Goal: Task Accomplishment & Management: Use online tool/utility

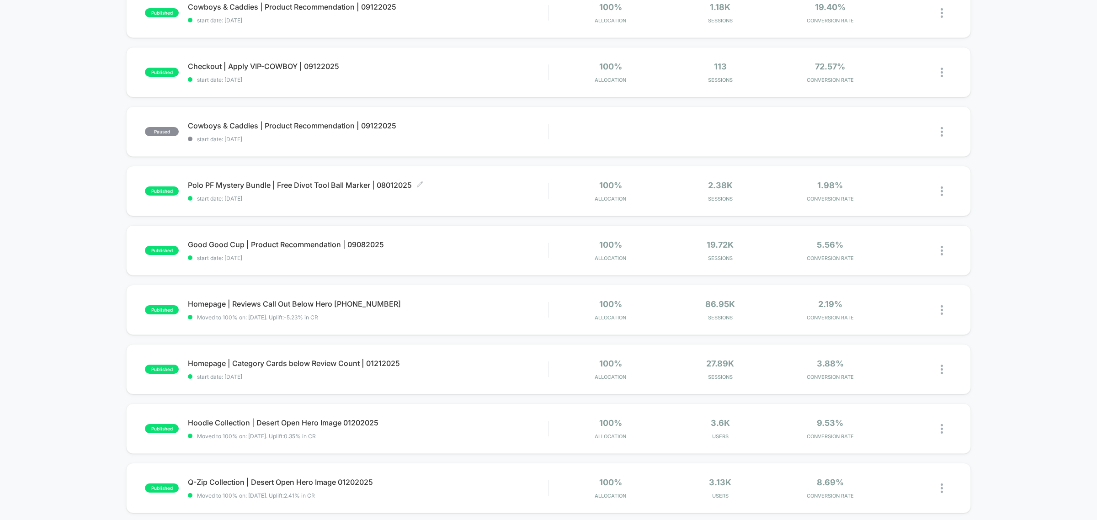
scroll to position [457, 0]
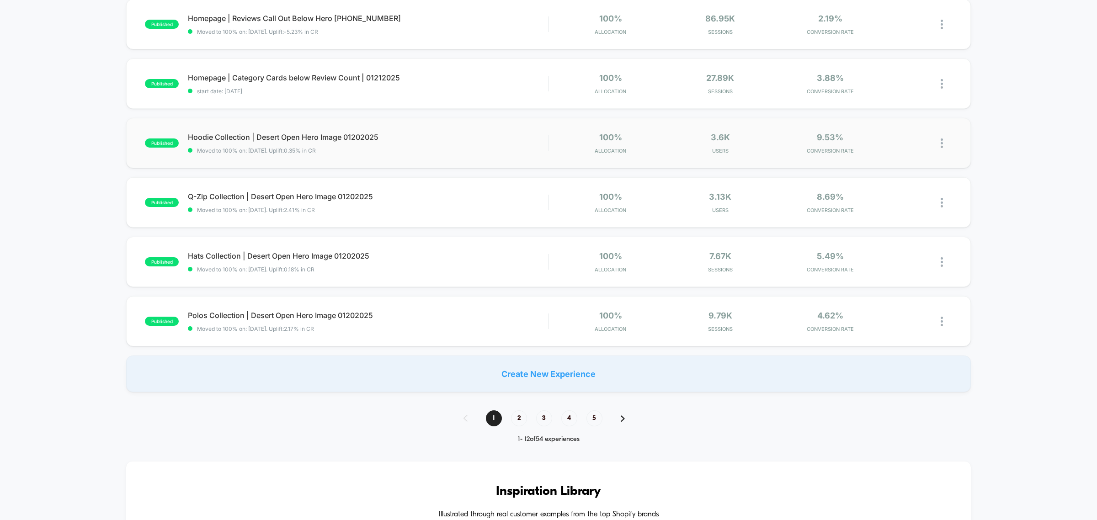
click at [241, 133] on div "published Hoodie Collection | Desert Open Hero Image 01202025 Moved to 100% on:…" at bounding box center [548, 143] width 845 height 50
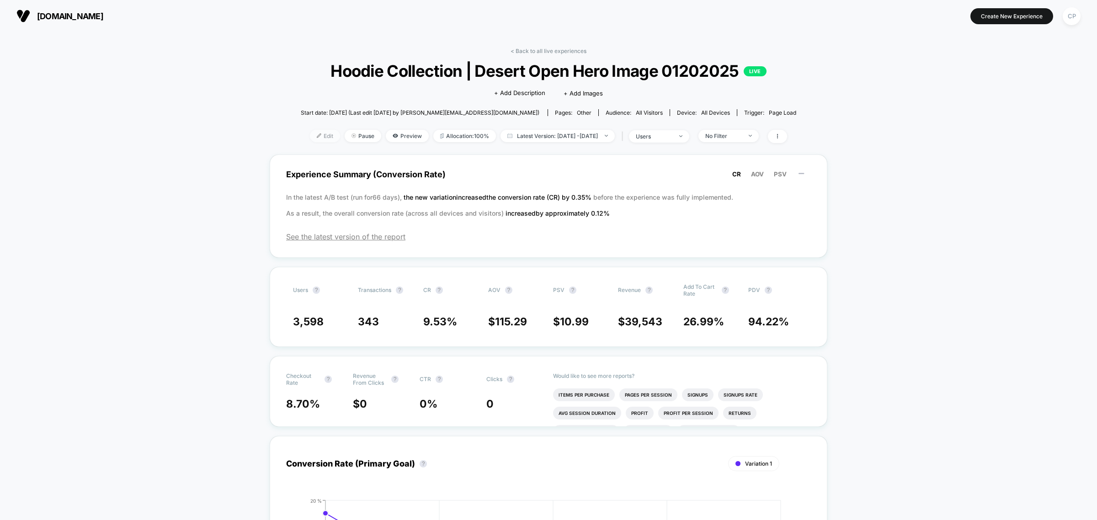
click at [310, 130] on span "Edit" at bounding box center [325, 136] width 30 height 12
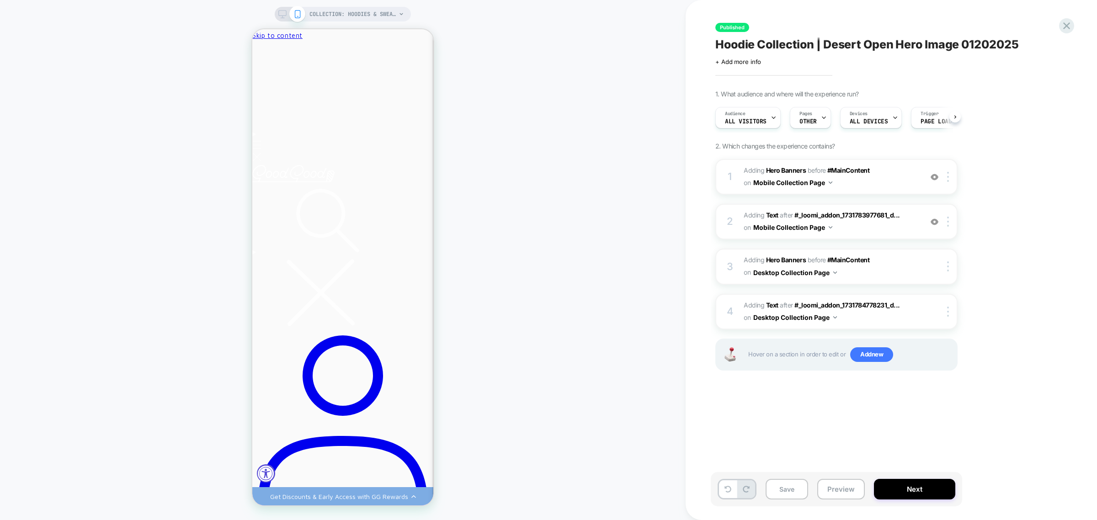
scroll to position [0, 0]
click at [777, 168] on b "Hero Banners" at bounding box center [786, 170] width 40 height 8
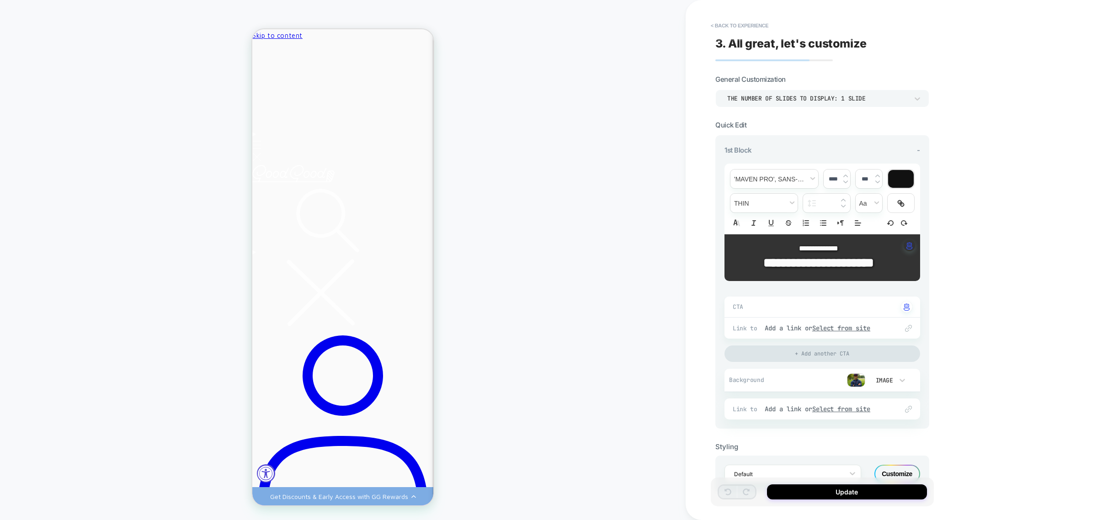
click at [850, 387] on img at bounding box center [856, 381] width 18 height 14
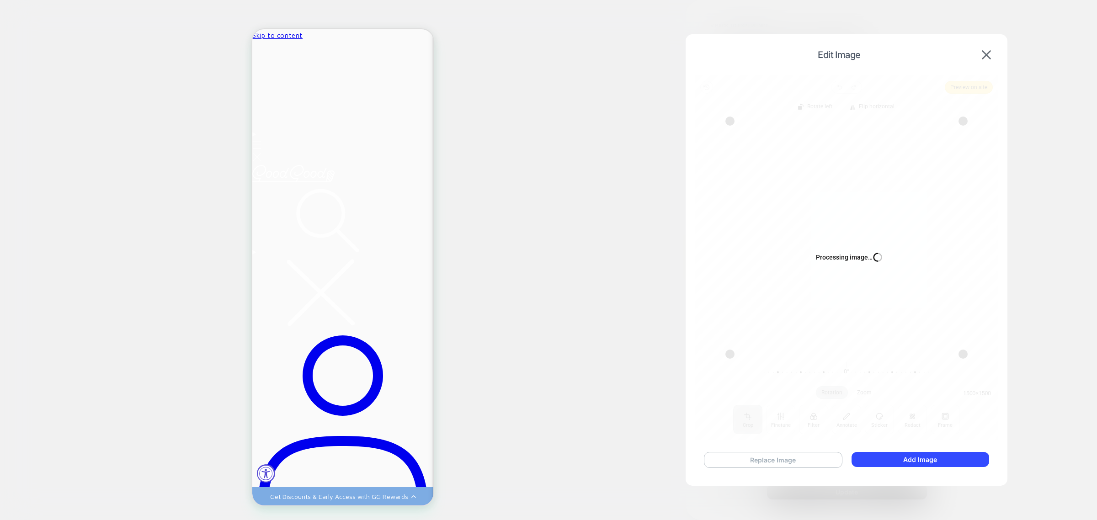
click at [784, 457] on button "Replace Image" at bounding box center [773, 460] width 139 height 16
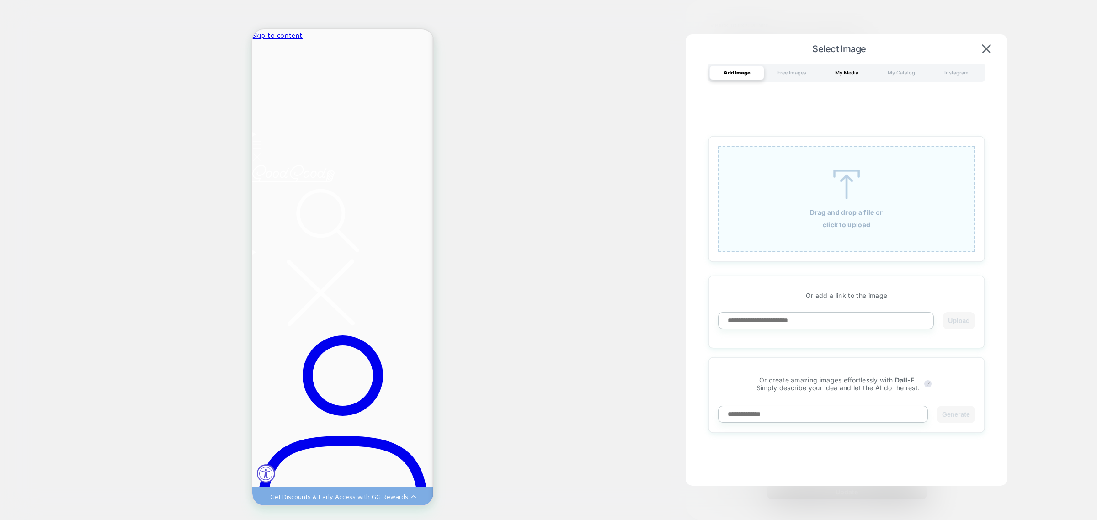
click at [839, 71] on div "My Media" at bounding box center [846, 72] width 55 height 15
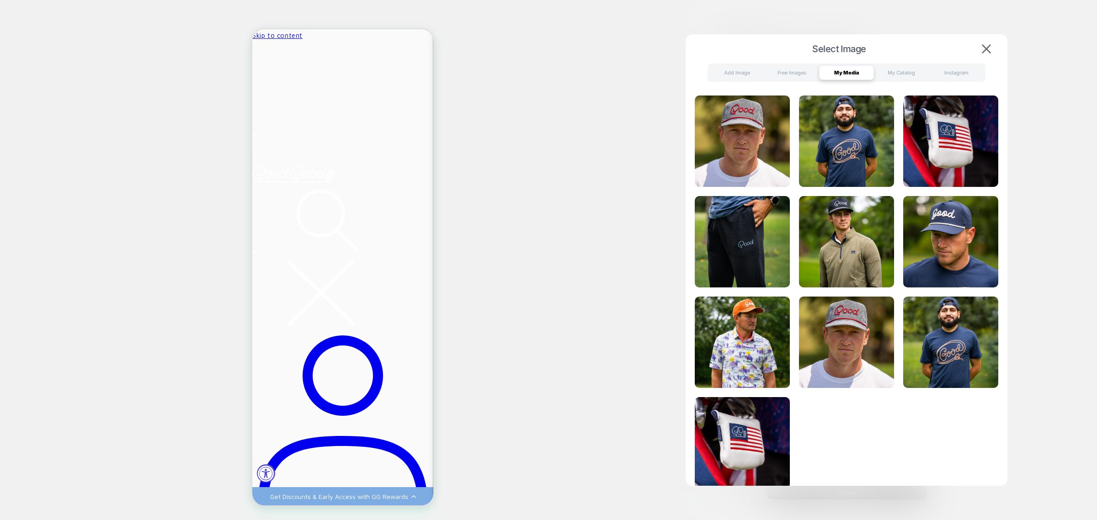
drag, startPoint x: 734, startPoint y: 69, endPoint x: 730, endPoint y: 81, distance: 12.6
click at [734, 69] on div "Add Image" at bounding box center [737, 72] width 55 height 15
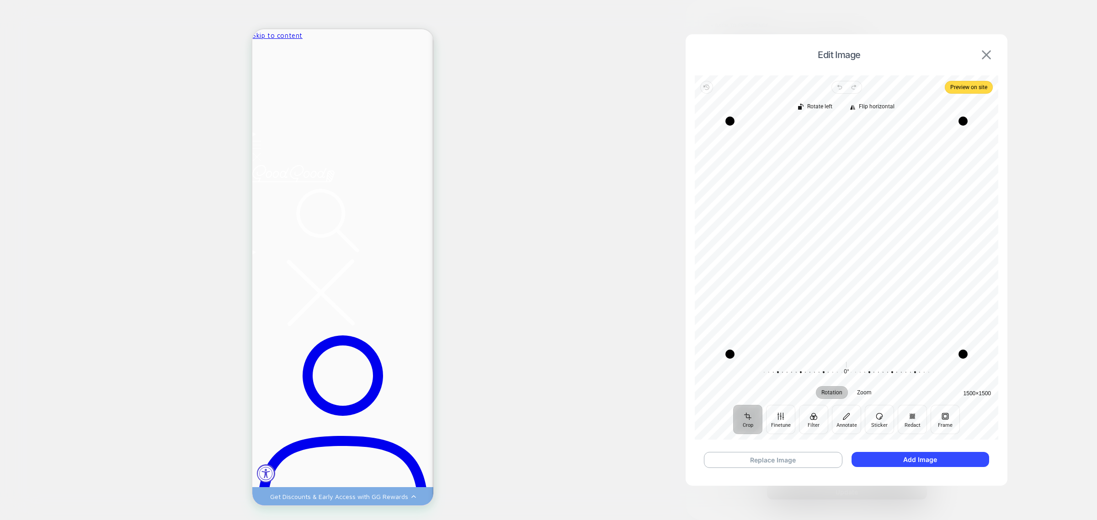
click at [985, 58] on img at bounding box center [986, 54] width 9 height 9
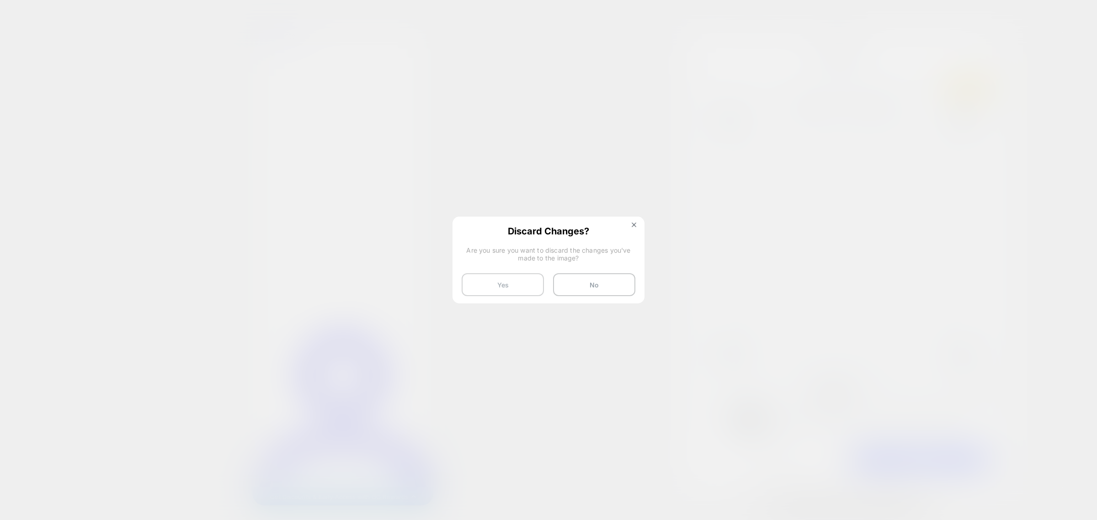
click at [513, 288] on button "Yes" at bounding box center [503, 284] width 82 height 23
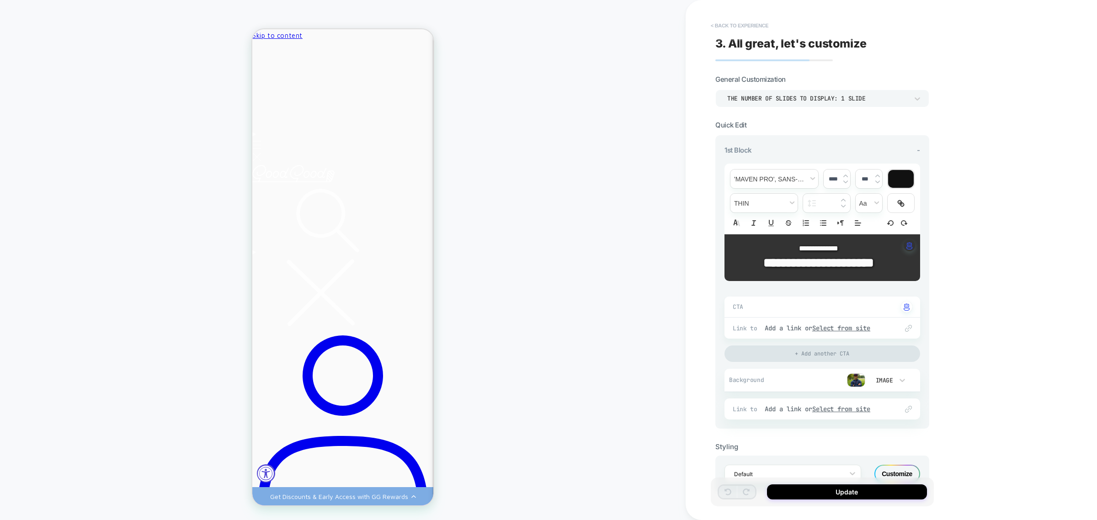
click at [740, 22] on button "< Back to experience" at bounding box center [739, 25] width 67 height 15
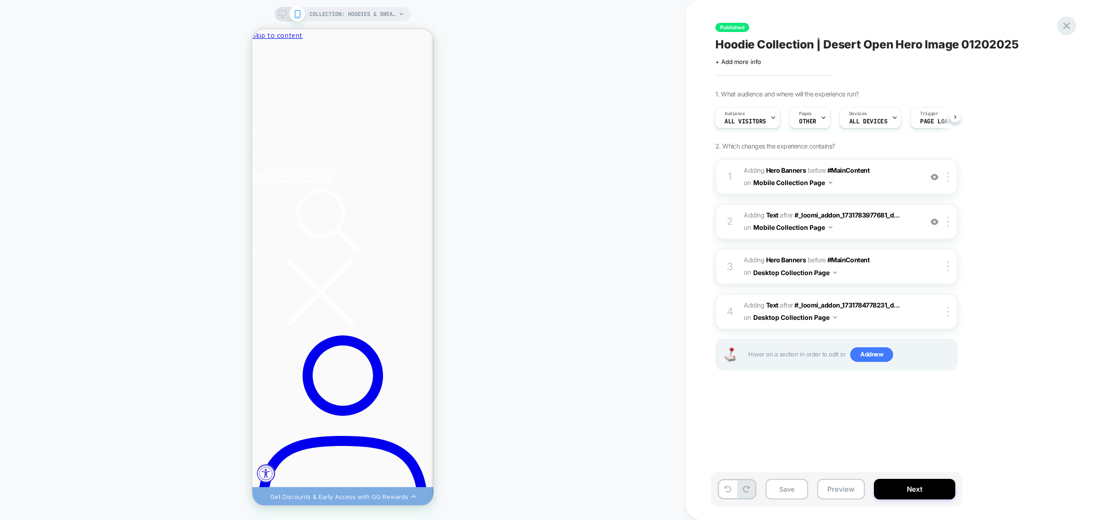
click at [1064, 25] on icon at bounding box center [1067, 26] width 12 height 12
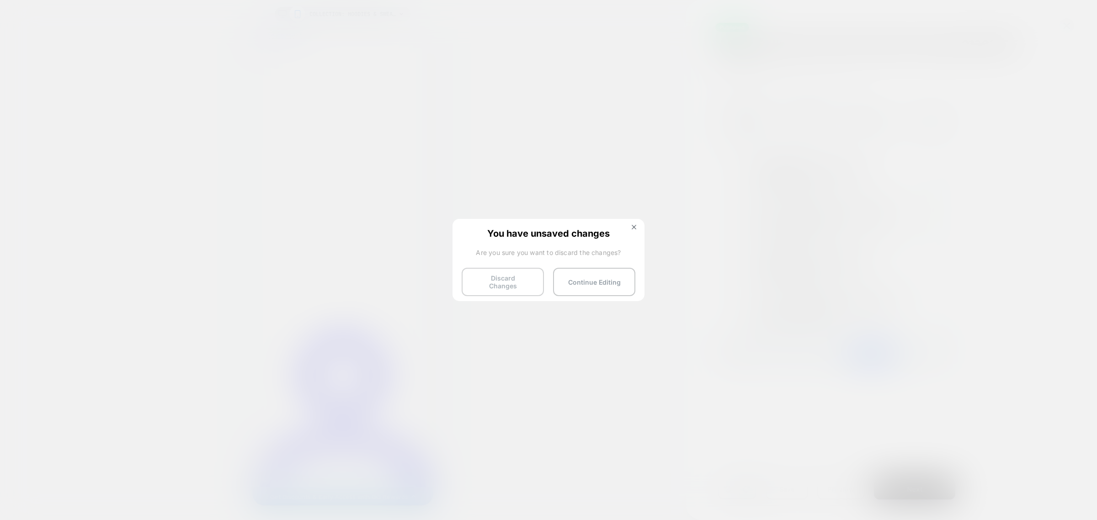
click at [502, 278] on button "Discard Changes" at bounding box center [503, 282] width 82 height 28
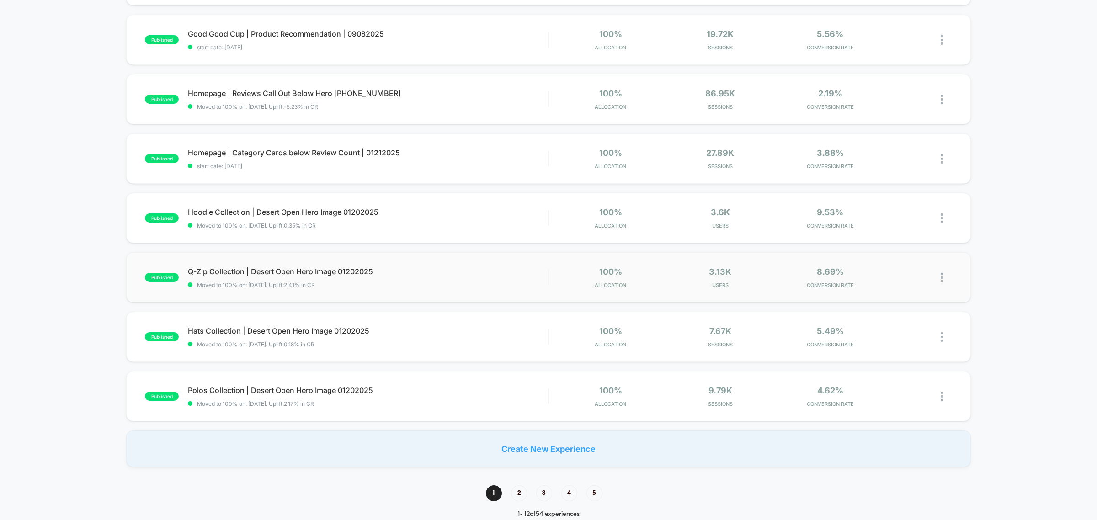
scroll to position [400, 0]
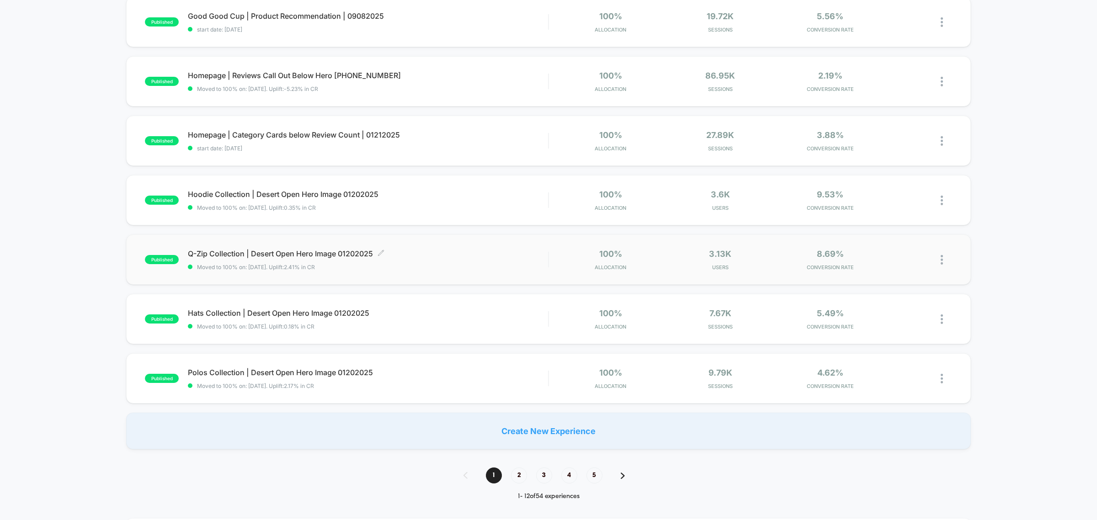
click at [276, 251] on span "Q-Zip Collection | Desert Open Hero Image 01202025 Click to edit experience det…" at bounding box center [368, 253] width 360 height 9
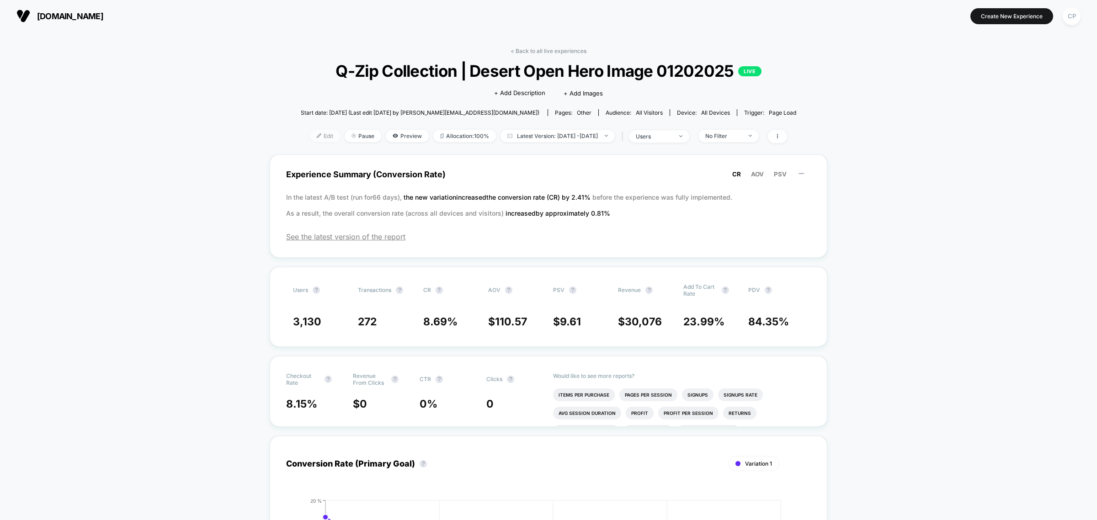
click at [319, 133] on span "Edit" at bounding box center [325, 136] width 30 height 12
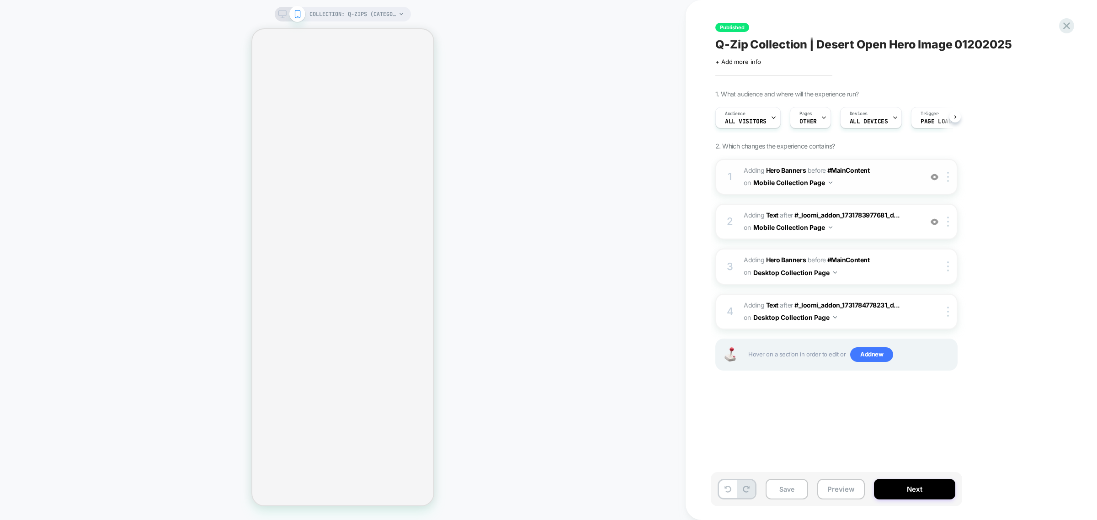
scroll to position [0, 0]
click at [787, 170] on b "Hero Banners" at bounding box center [786, 170] width 40 height 8
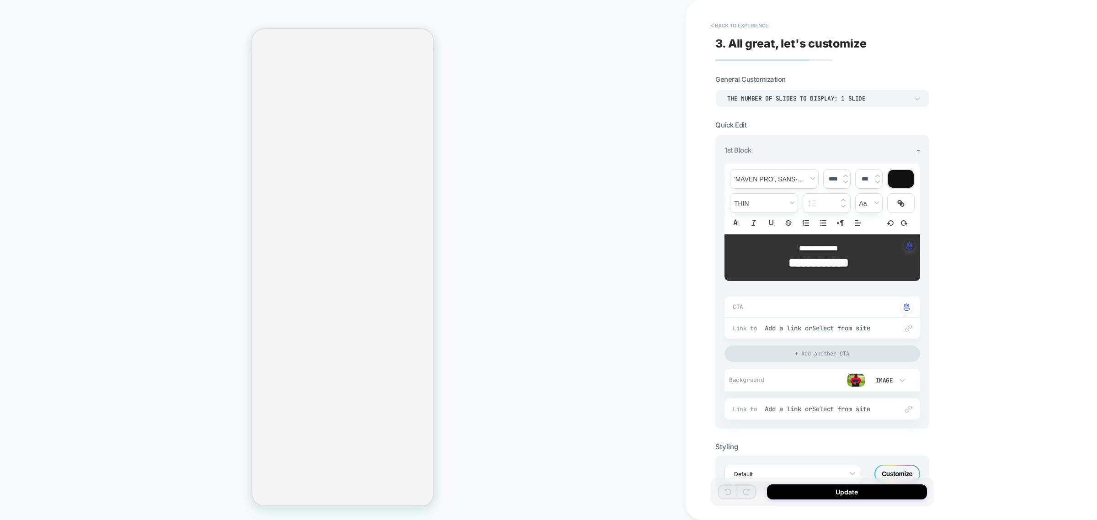
click at [853, 381] on img at bounding box center [856, 381] width 18 height 14
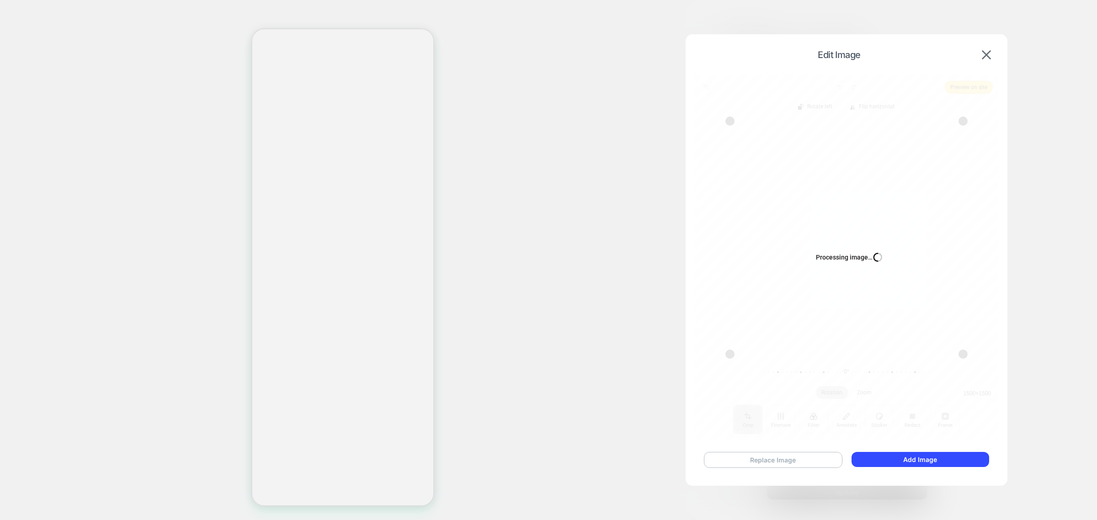
click at [800, 464] on button "Replace Image" at bounding box center [773, 460] width 139 height 16
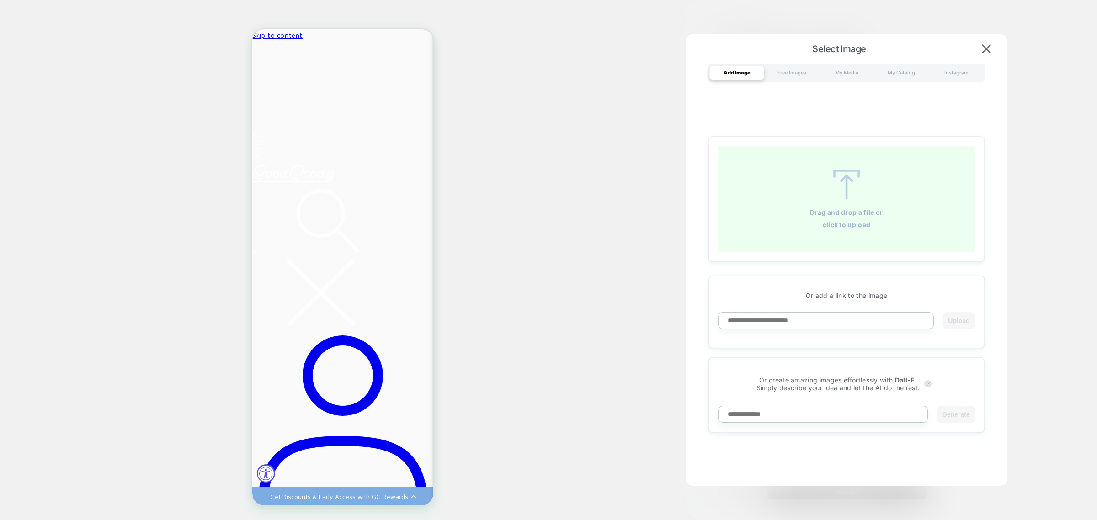
scroll to position [0, 0]
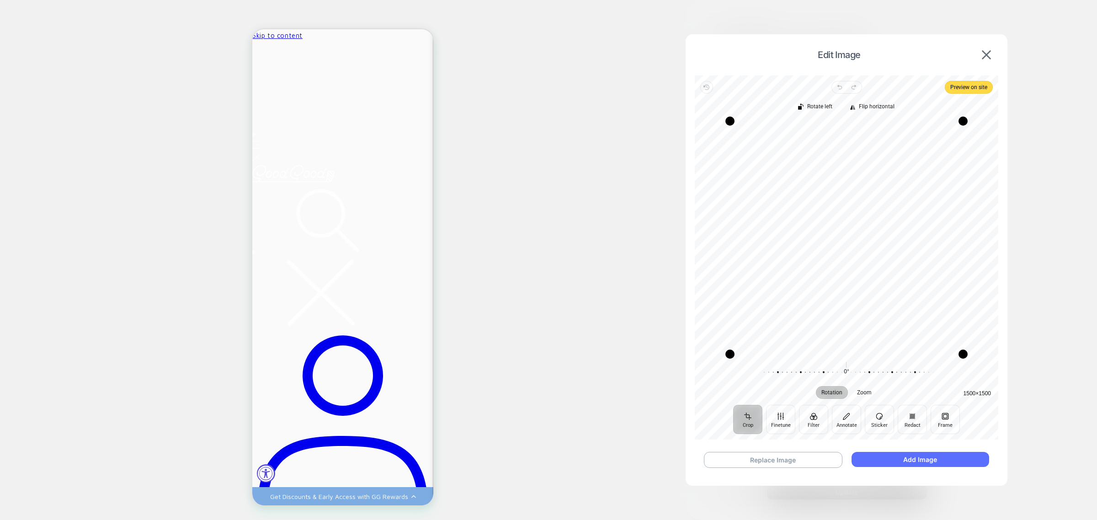
click at [892, 454] on button "Add Image" at bounding box center [921, 459] width 138 height 15
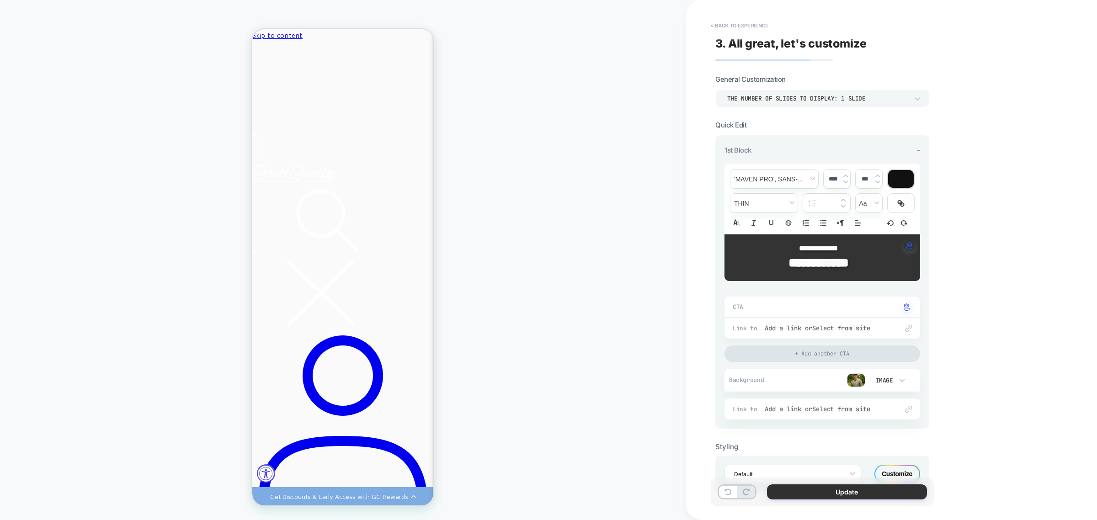
click at [863, 490] on button "Update" at bounding box center [847, 492] width 160 height 15
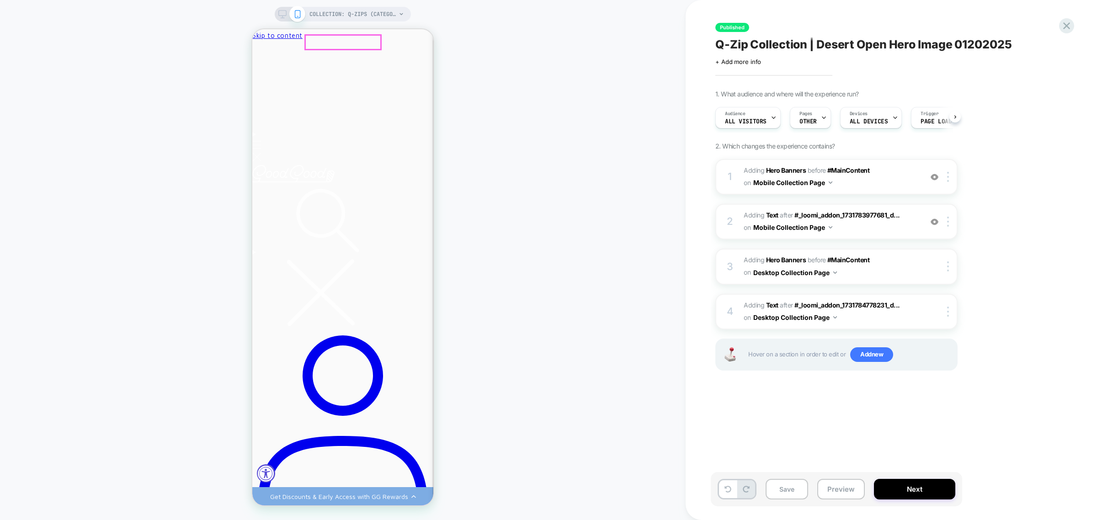
scroll to position [0, 0]
drag, startPoint x: 285, startPoint y: 15, endPoint x: 292, endPoint y: 26, distance: 12.9
click at [285, 15] on icon at bounding box center [282, 14] width 8 height 8
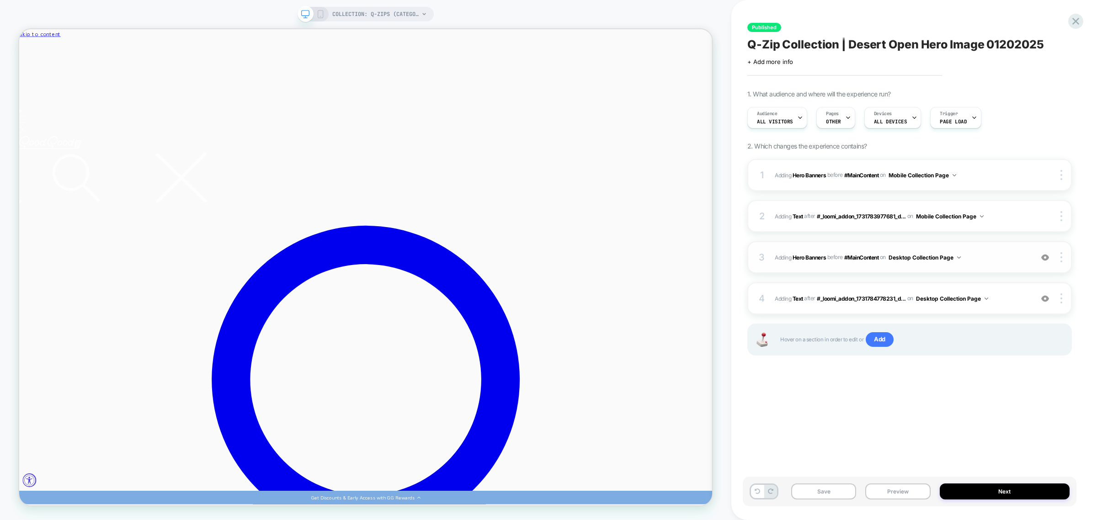
click at [802, 254] on span "#_loomi_addon_1731784778231_dup1731787824_dup1731788481_dup1731789157_dup173178…" at bounding box center [902, 257] width 254 height 11
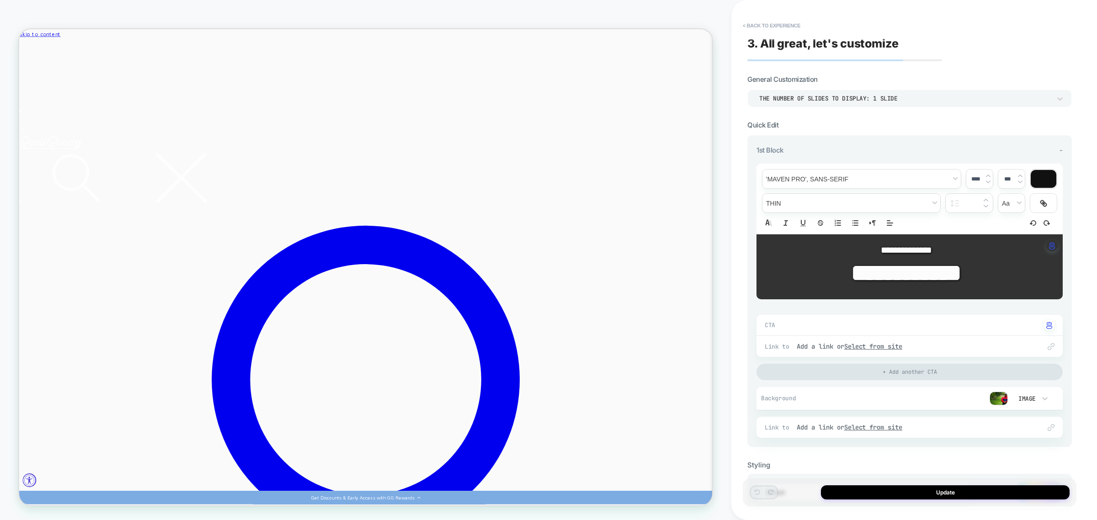
click at [1000, 396] on img at bounding box center [999, 399] width 18 height 14
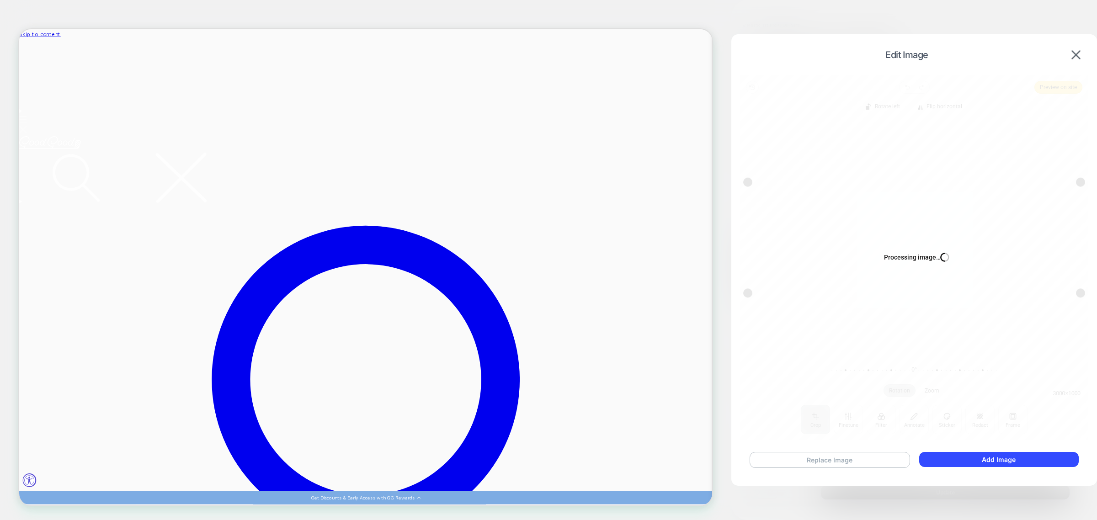
click at [840, 455] on button "Replace Image" at bounding box center [830, 460] width 160 height 16
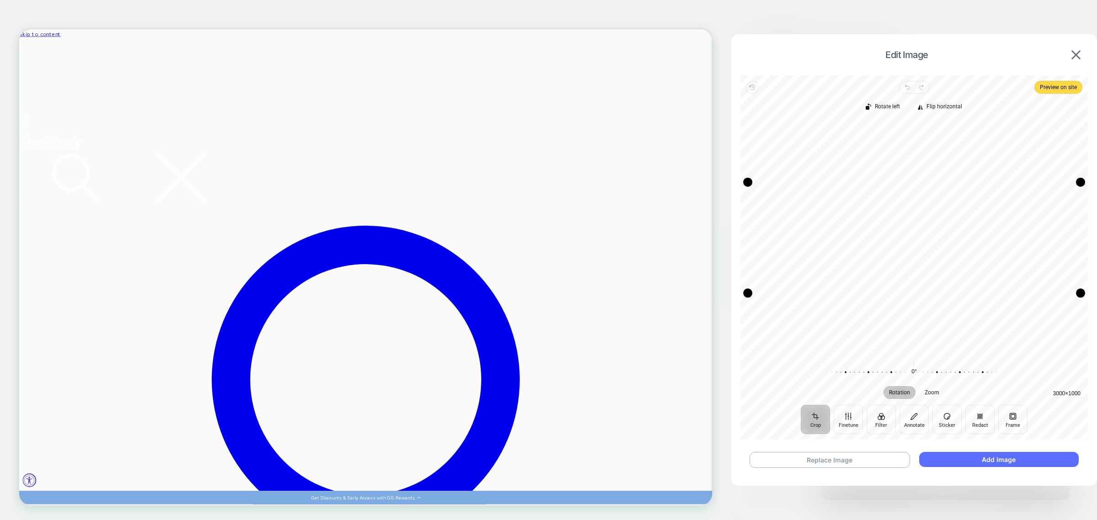
click at [989, 459] on button "Add Image" at bounding box center [999, 459] width 160 height 15
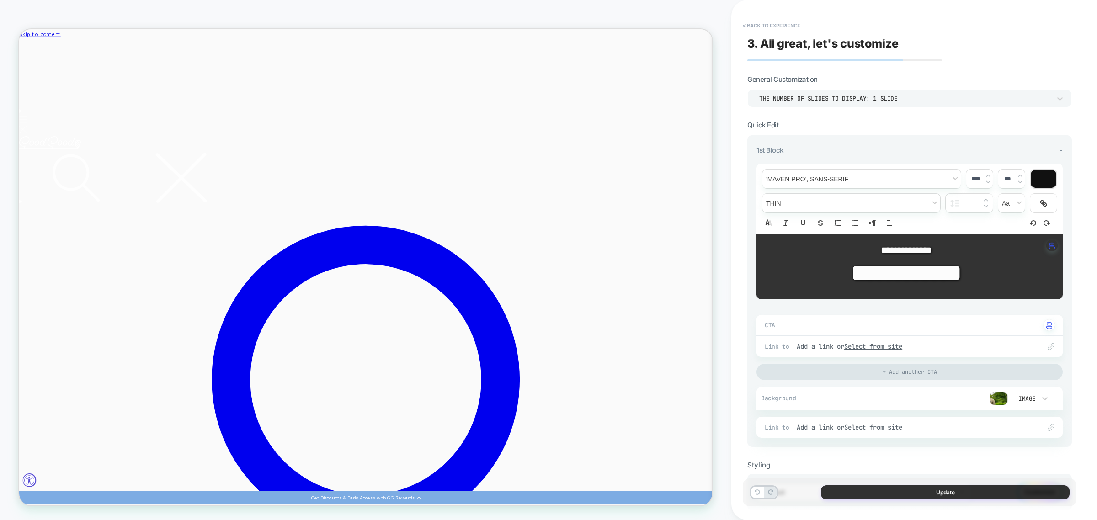
click at [940, 492] on button "Update" at bounding box center [945, 493] width 249 height 14
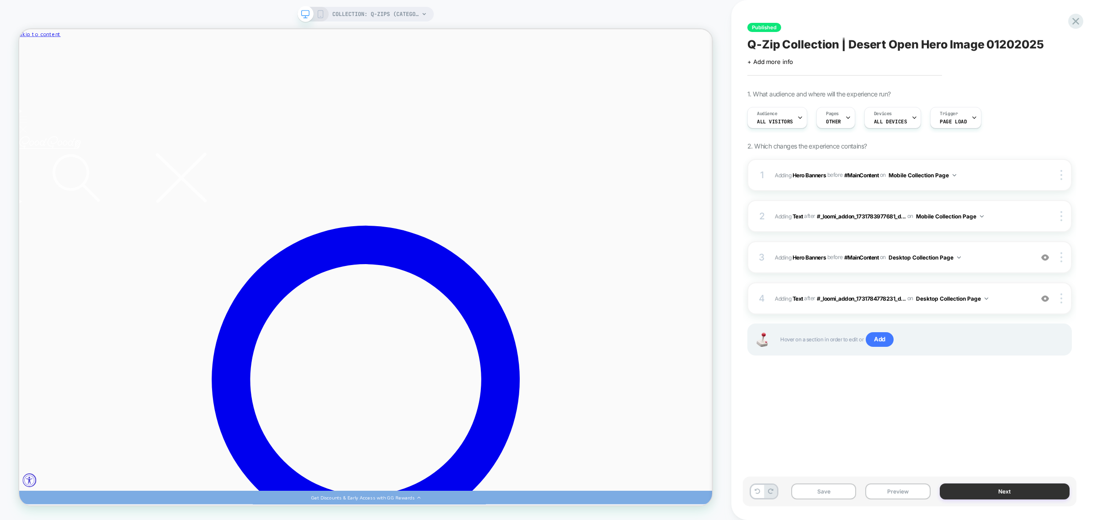
click at [987, 489] on button "Next" at bounding box center [1005, 492] width 130 height 16
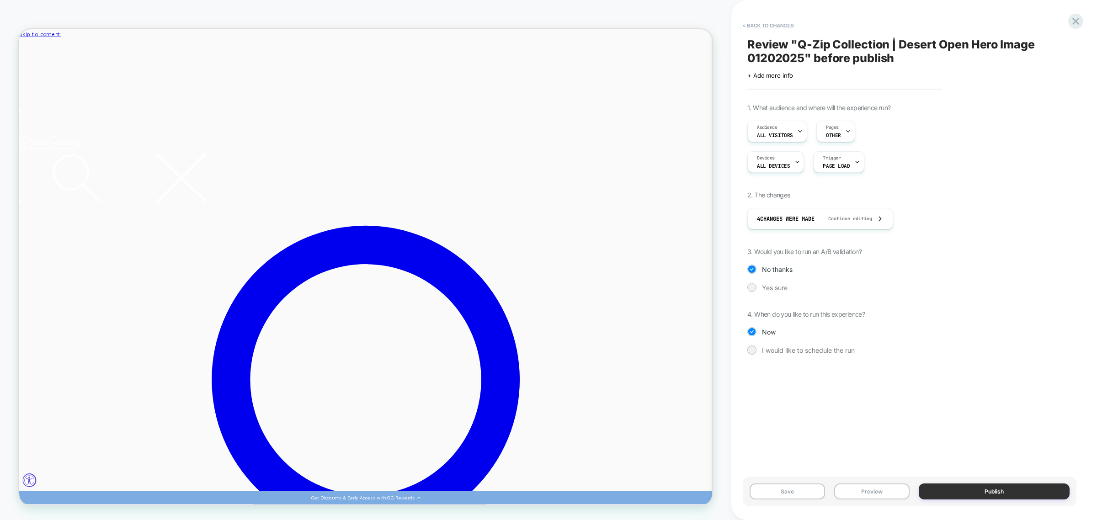
click at [986, 492] on button "Publish" at bounding box center [994, 492] width 151 height 16
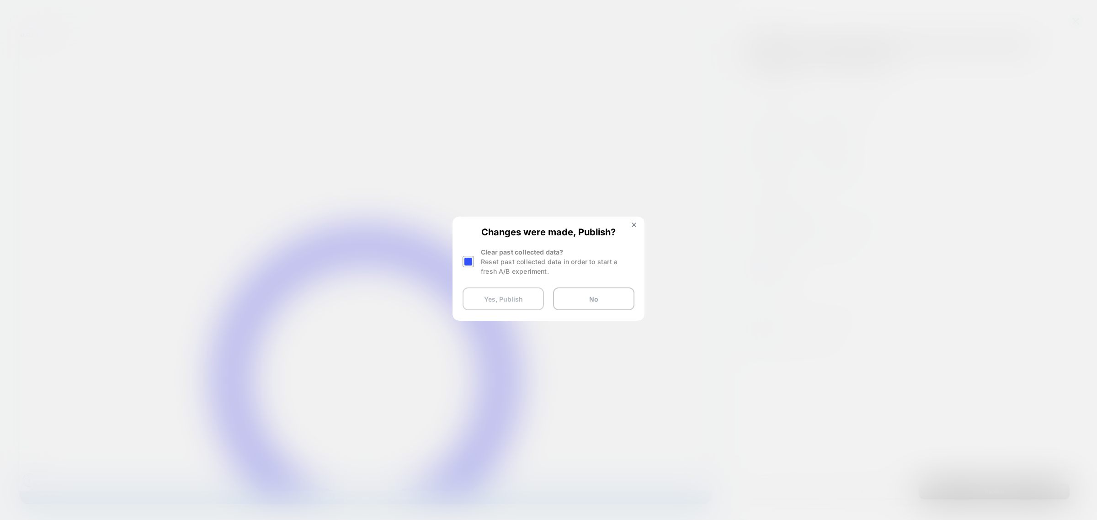
click at [507, 300] on button "Yes, Publish" at bounding box center [503, 299] width 81 height 23
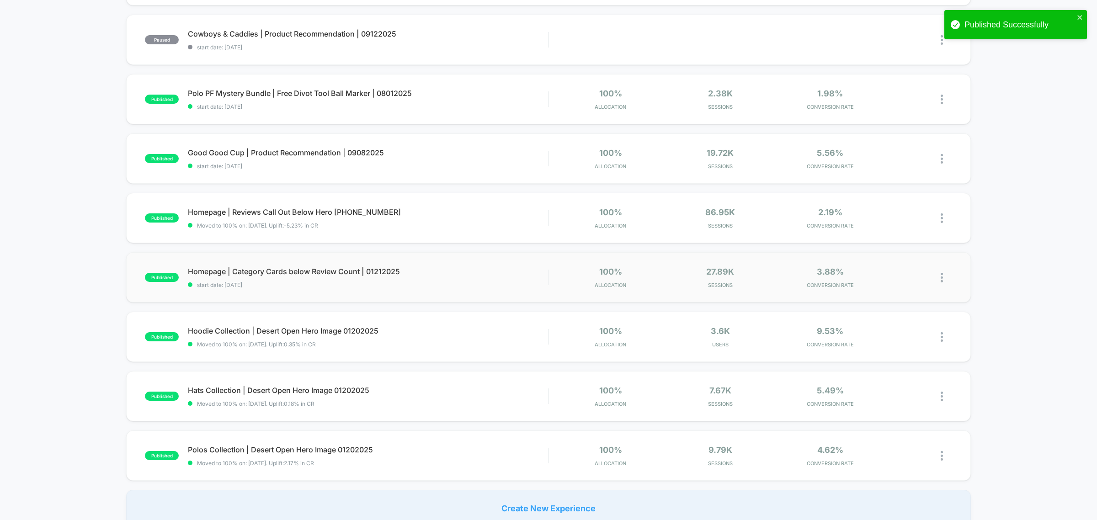
scroll to position [343, 0]
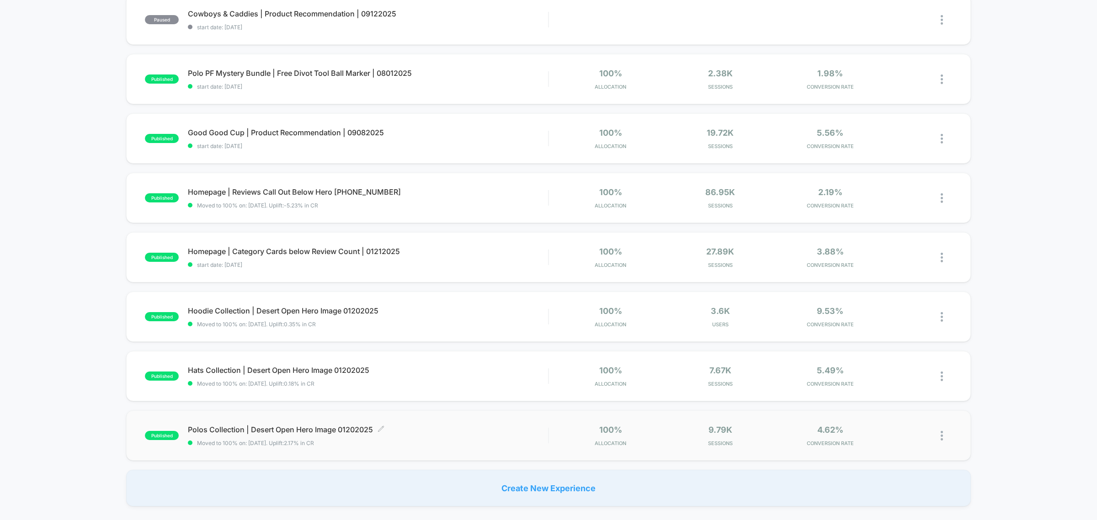
click at [288, 426] on span "Polos Collection | Desert Open Hero Image 01202025 Click to edit experience det…" at bounding box center [368, 429] width 360 height 9
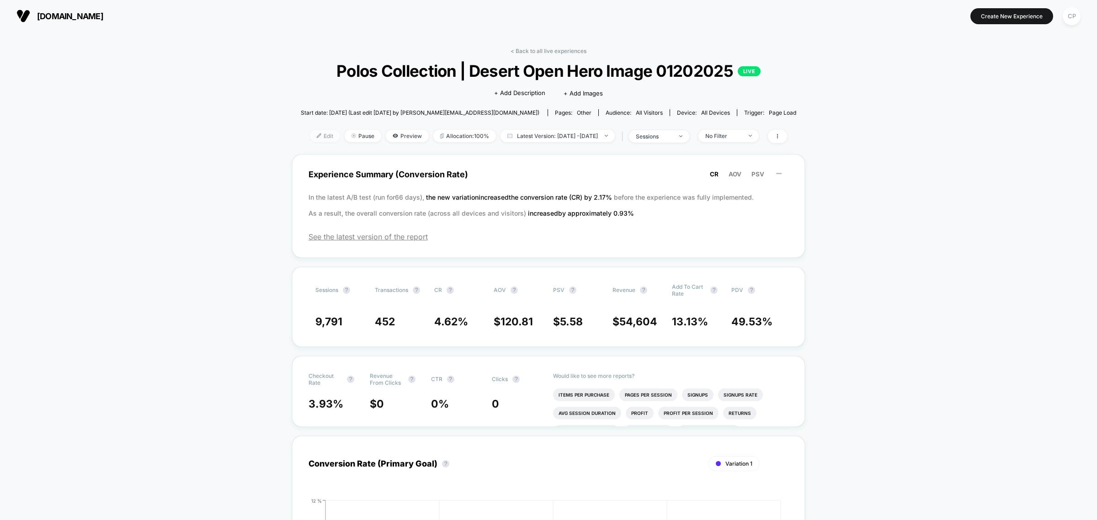
click at [316, 140] on span "Edit" at bounding box center [325, 136] width 30 height 12
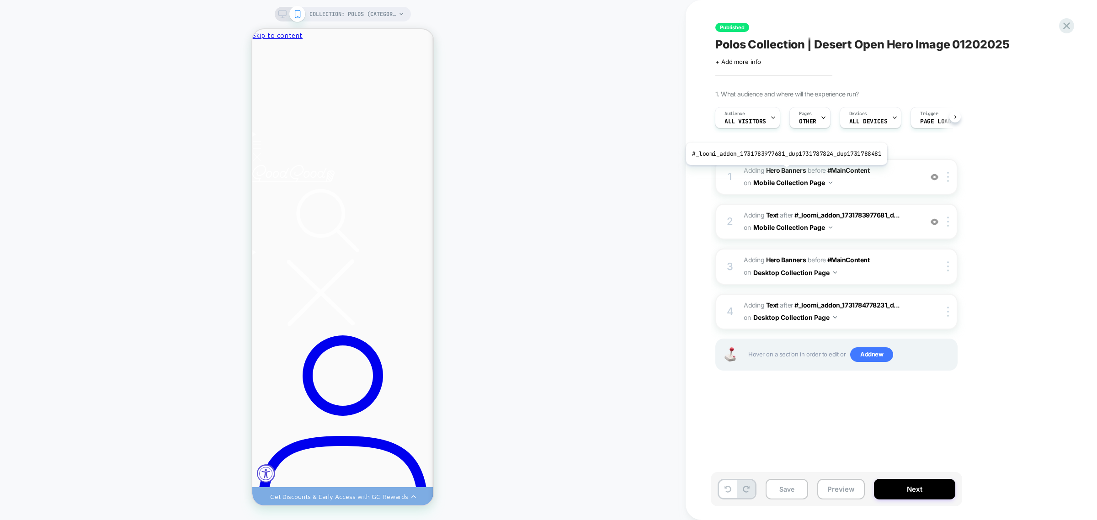
drag, startPoint x: 785, startPoint y: 172, endPoint x: 48, endPoint y: 363, distance: 760.8
click at [785, 172] on b "Hero Banners" at bounding box center [786, 170] width 40 height 8
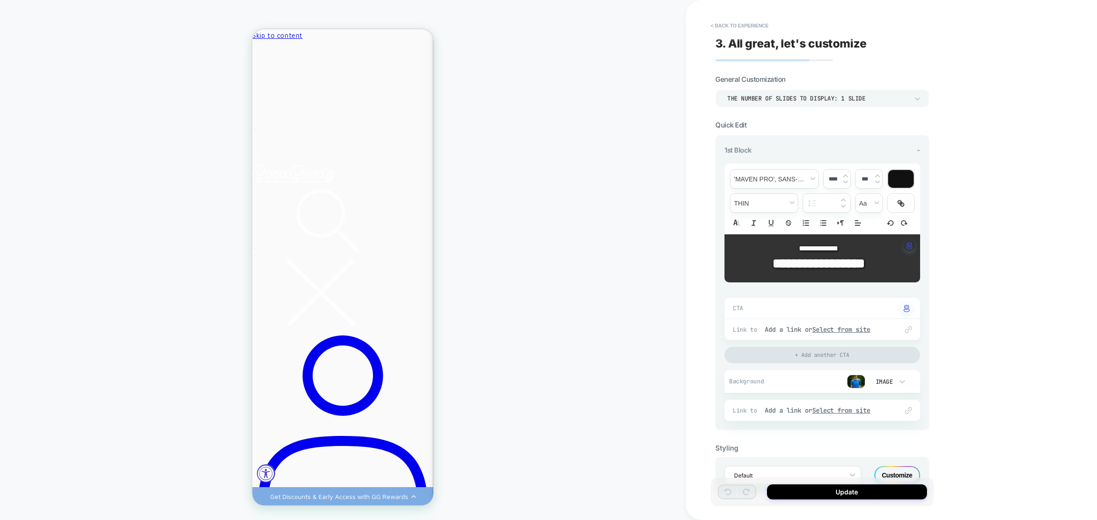
click at [858, 379] on img at bounding box center [856, 382] width 18 height 14
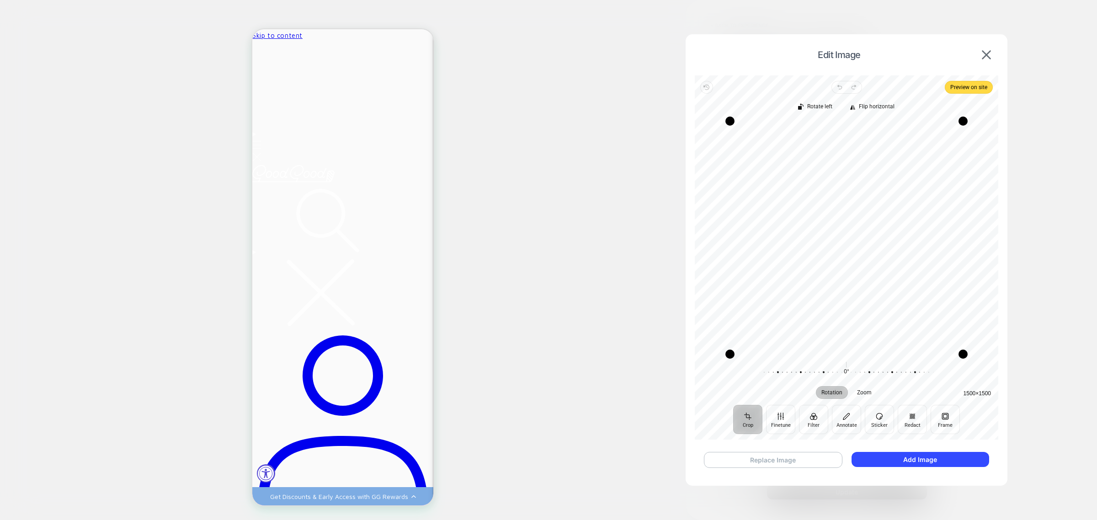
click at [751, 454] on button "Replace Image" at bounding box center [773, 460] width 139 height 16
click at [923, 458] on button "Add Image" at bounding box center [921, 459] width 138 height 15
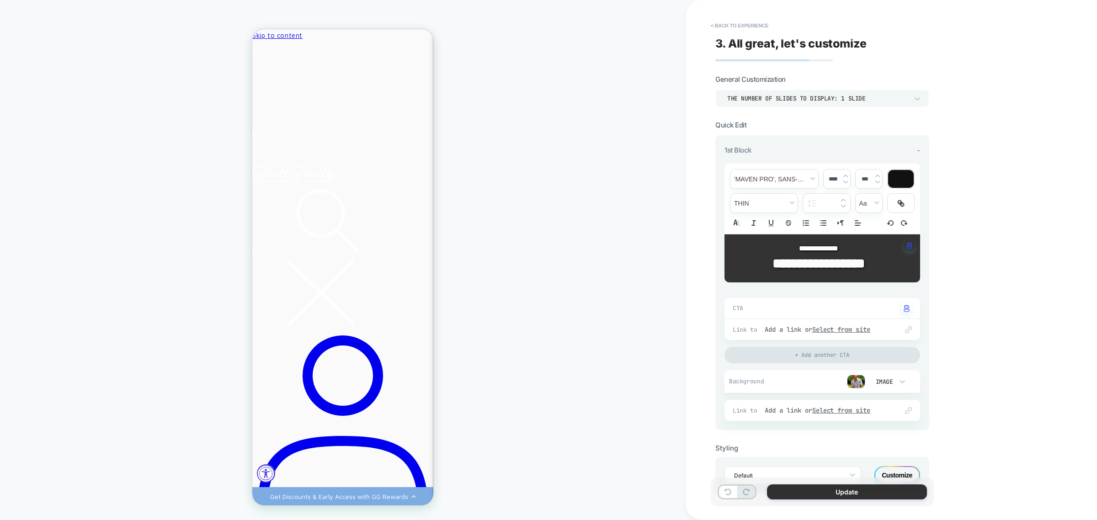
click at [833, 494] on button "Update" at bounding box center [847, 492] width 160 height 15
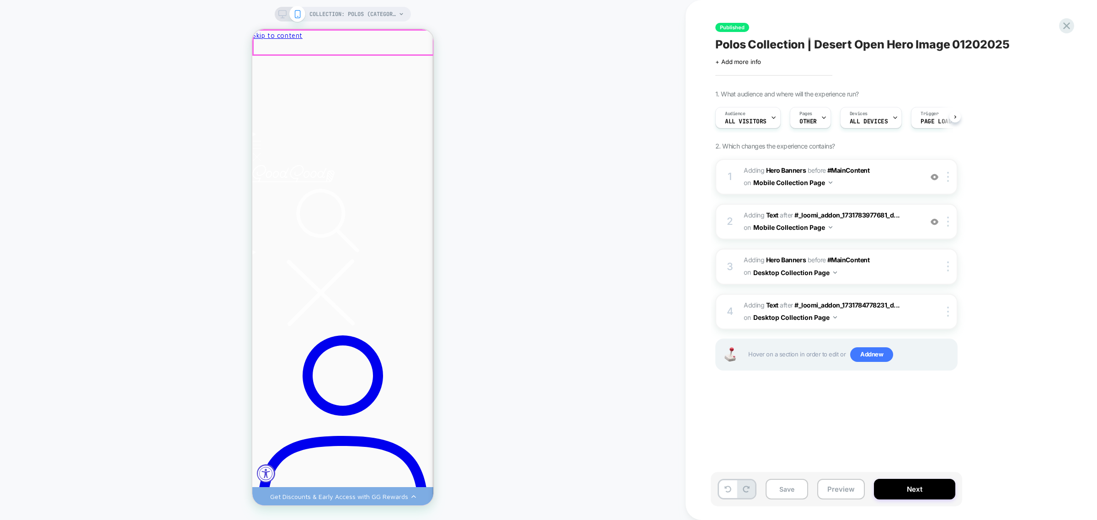
scroll to position [0, 0]
click at [284, 15] on icon at bounding box center [282, 14] width 8 height 8
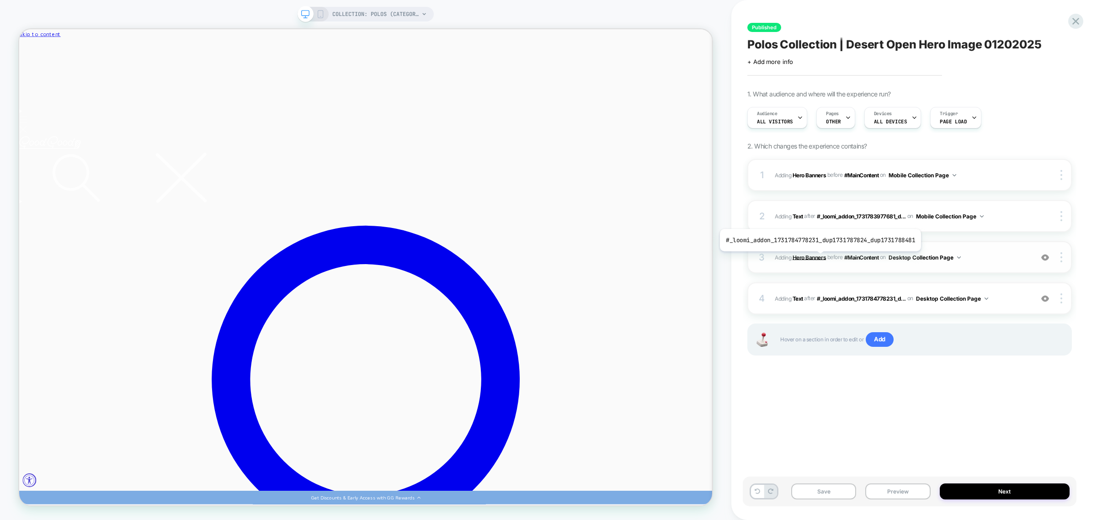
click at [818, 258] on b "Hero Banners" at bounding box center [809, 257] width 33 height 7
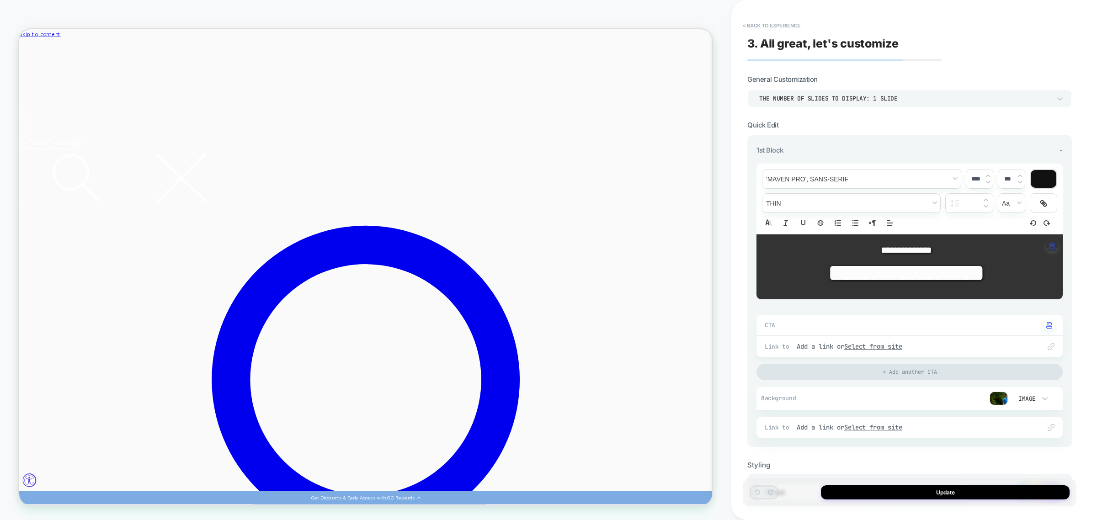
click at [997, 398] on img at bounding box center [999, 399] width 18 height 14
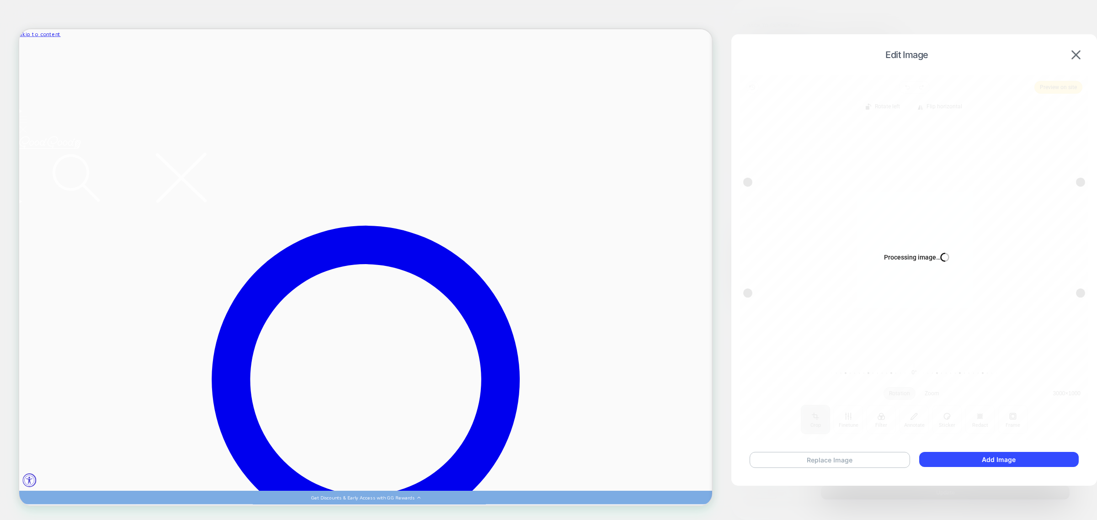
click at [833, 459] on button "Replace Image" at bounding box center [830, 460] width 160 height 16
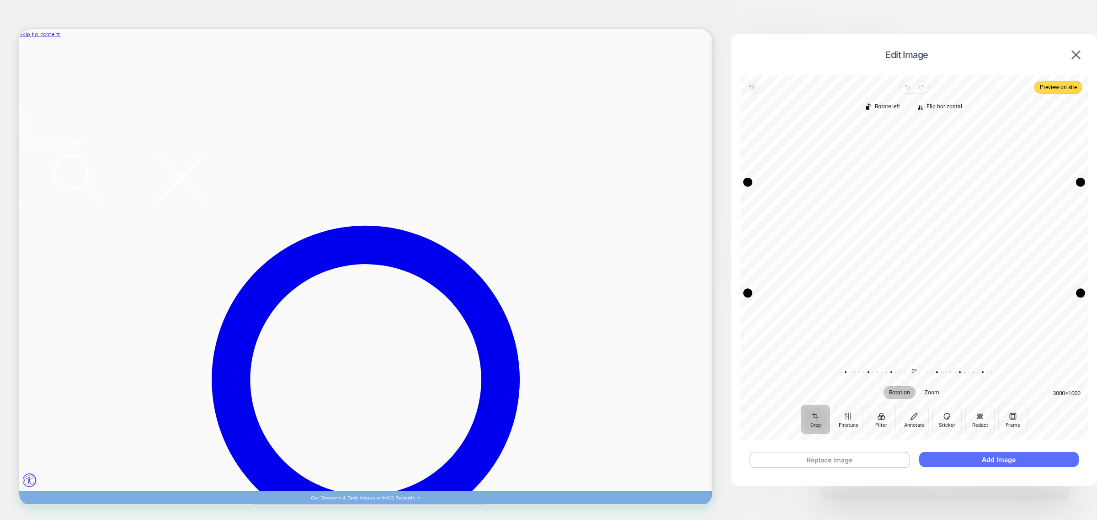
click at [1009, 460] on button "Add Image" at bounding box center [999, 459] width 160 height 15
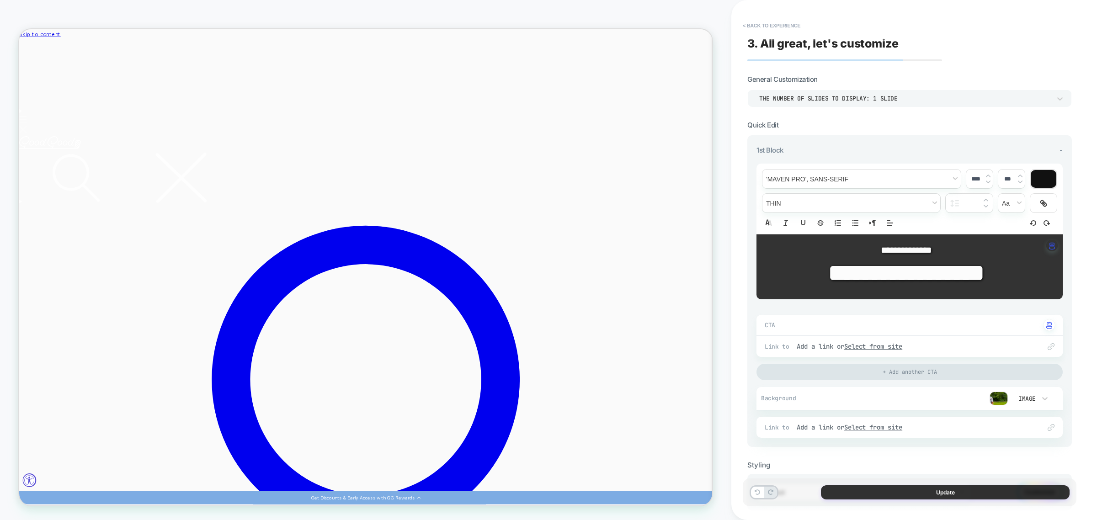
click at [977, 495] on button "Update" at bounding box center [945, 493] width 249 height 14
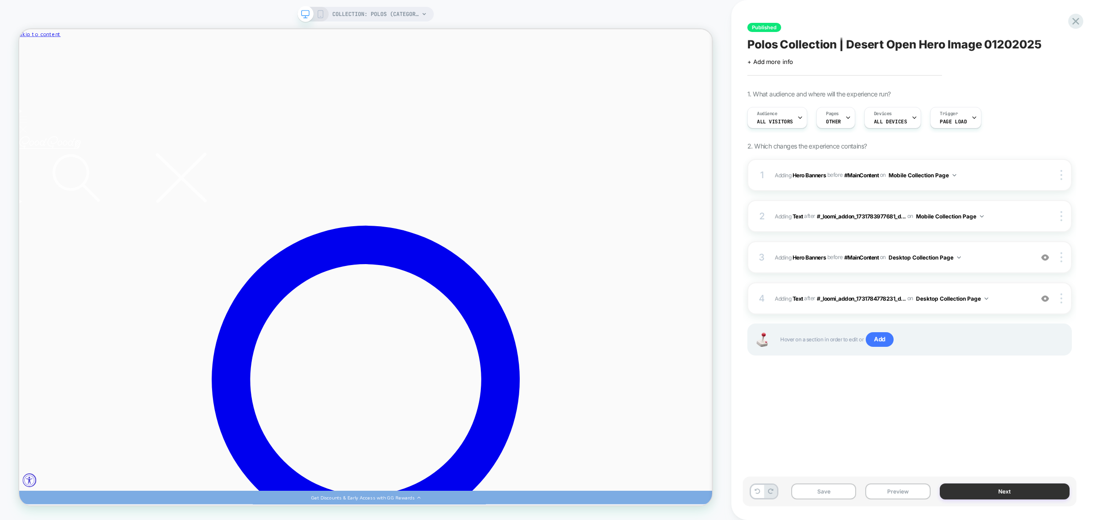
click at [1001, 491] on button "Next" at bounding box center [1005, 492] width 130 height 16
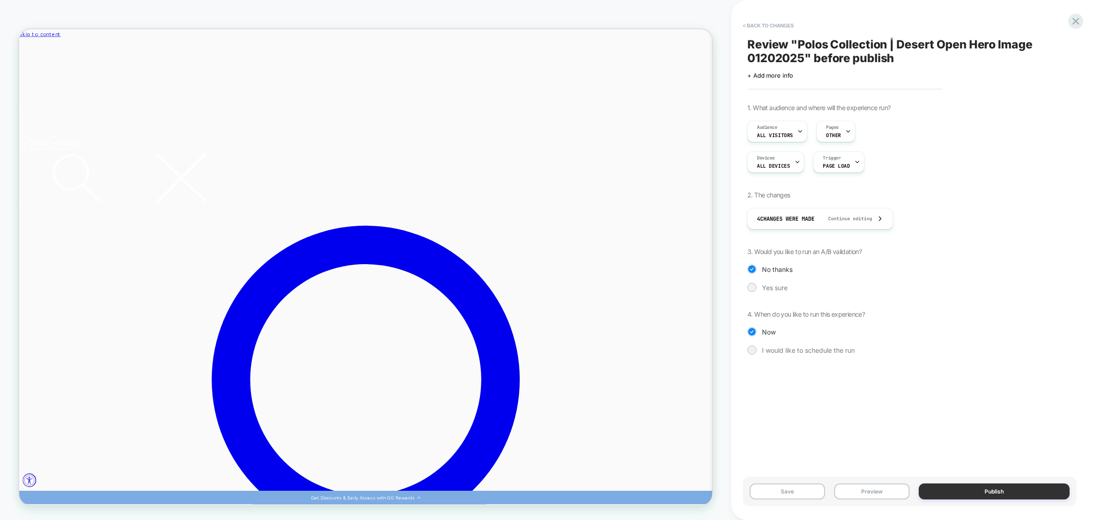
click at [975, 489] on button "Publish" at bounding box center [994, 492] width 151 height 16
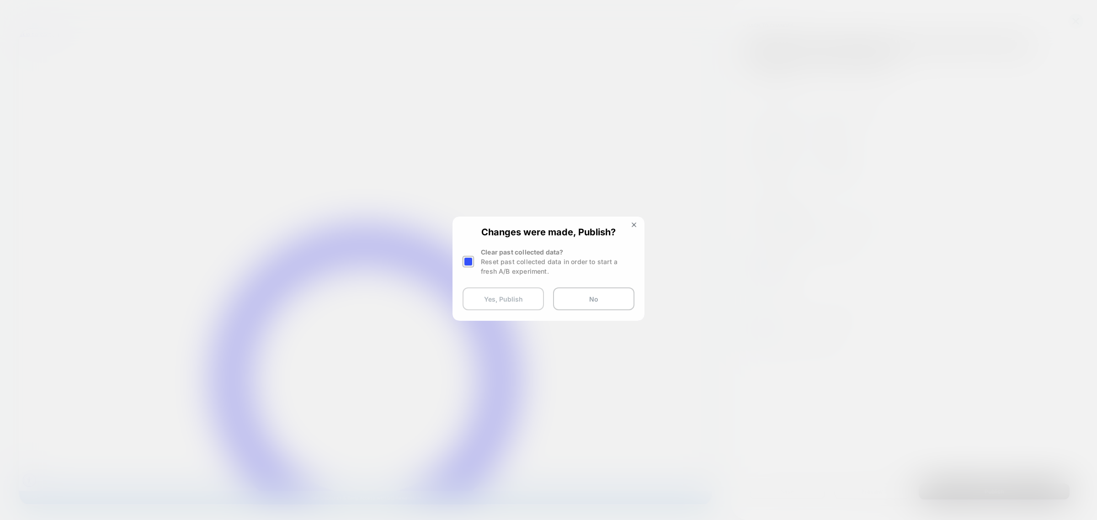
click at [495, 301] on button "Yes, Publish" at bounding box center [503, 299] width 81 height 23
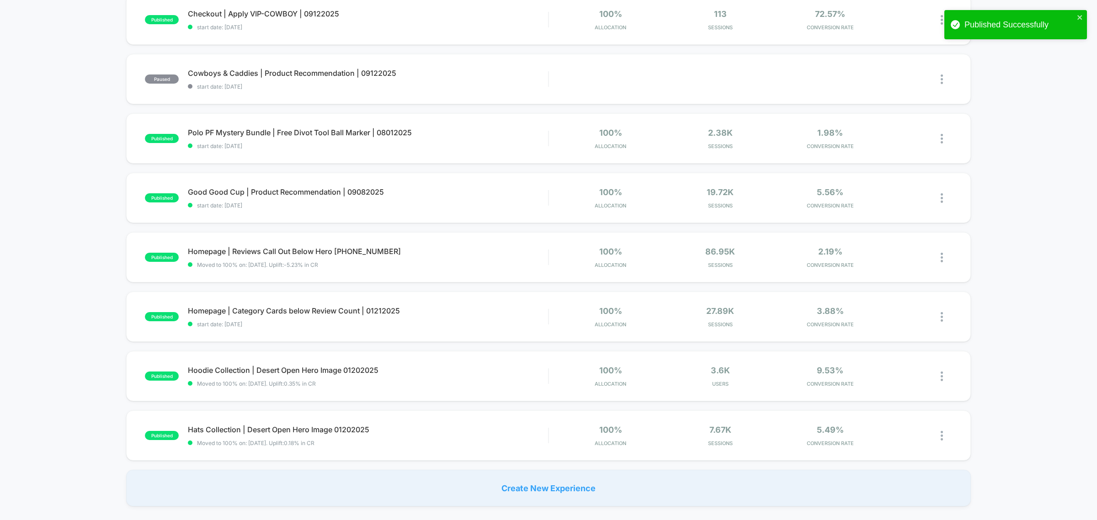
scroll to position [514, 0]
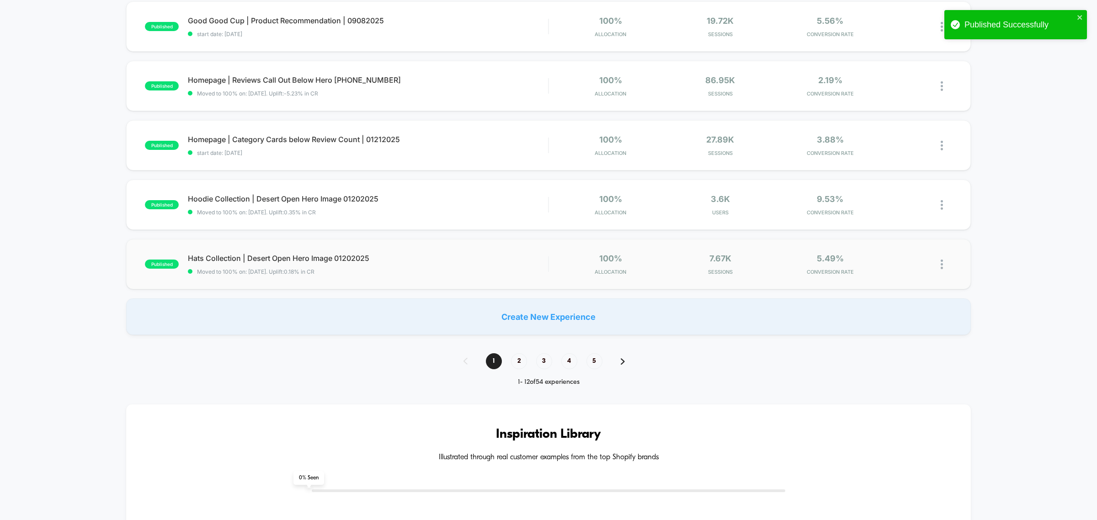
click at [295, 263] on div "Hats Collection | Desert Open Hero Image 01202025 Moved to 100% on: 9/9/2025 . …" at bounding box center [368, 264] width 360 height 21
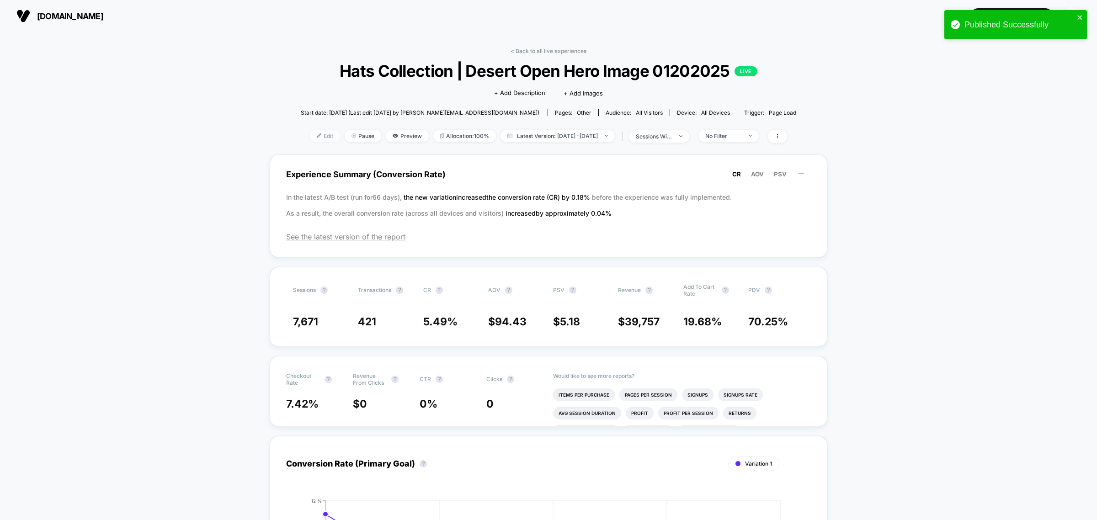
click at [318, 131] on span "Edit" at bounding box center [325, 136] width 30 height 12
